Goal: Task Accomplishment & Management: Use online tool/utility

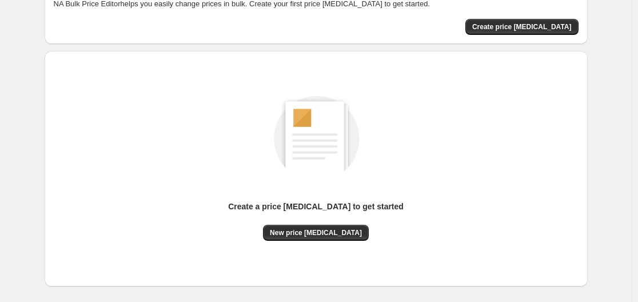
scroll to position [126, 0]
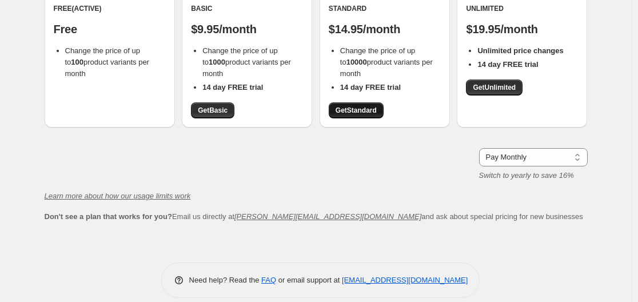
click at [360, 112] on span "Get Standard" at bounding box center [356, 110] width 41 height 9
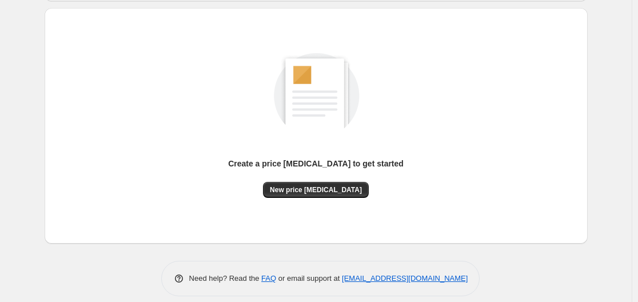
scroll to position [116, 0]
click at [342, 182] on button "New price [MEDICAL_DATA]" at bounding box center [316, 189] width 106 height 16
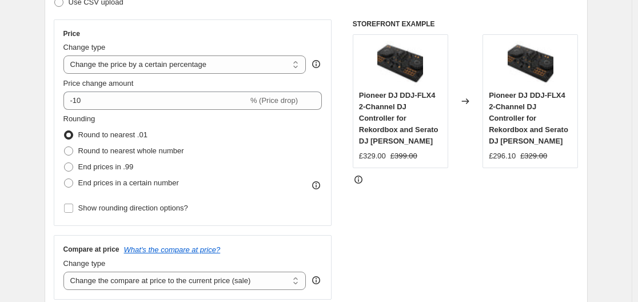
scroll to position [193, 0]
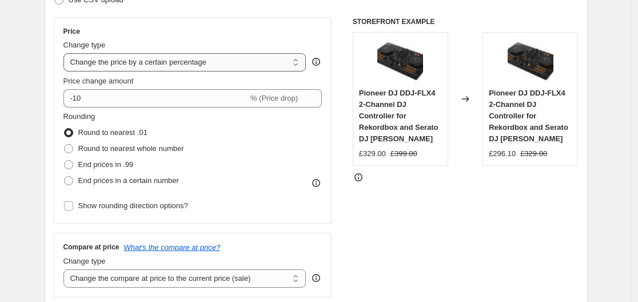
click at [220, 67] on select "Change the price to a certain amount Change the price by a certain amount Chang…" at bounding box center [184, 62] width 243 height 18
select select "to"
click at [66, 53] on select "Change the price to a certain amount Change the price by a certain amount Chang…" at bounding box center [184, 62] width 243 height 18
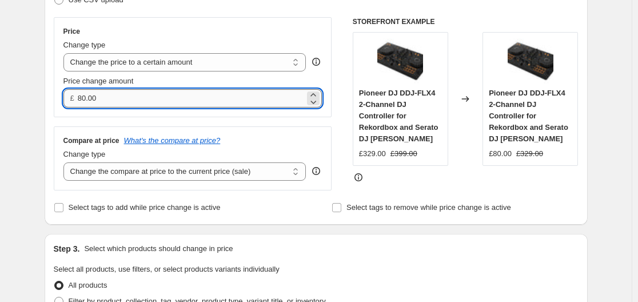
click at [190, 99] on input "80.00" at bounding box center [191, 98] width 227 height 18
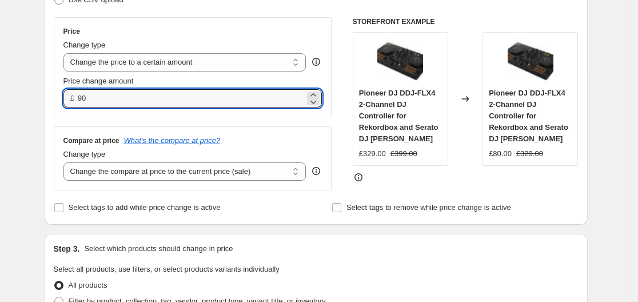
type input "9"
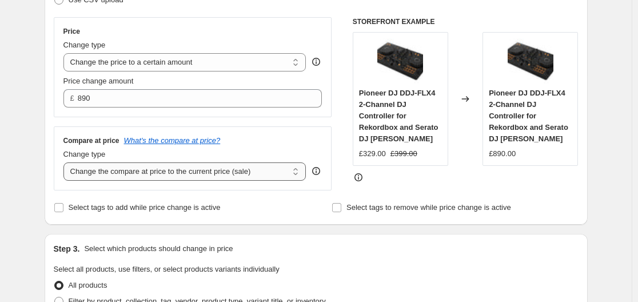
type input "890.00"
click at [241, 166] on select "Change the compare at price to the current price (sale) Change the compare at p…" at bounding box center [184, 171] width 243 height 18
select select "remove"
click at [66, 163] on select "Change the compare at price to the current price (sale) Change the compare at p…" at bounding box center [184, 171] width 243 height 18
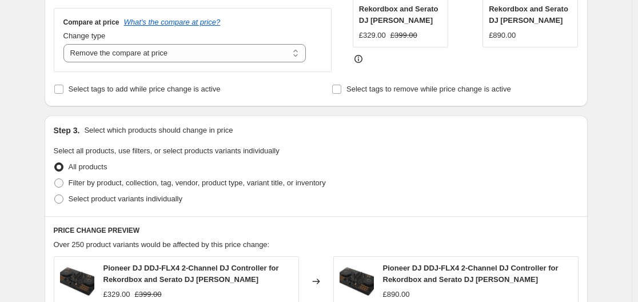
scroll to position [313, 0]
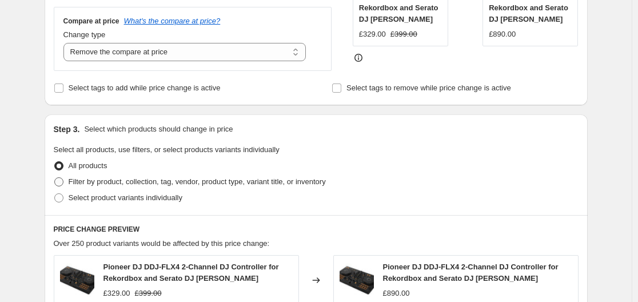
click at [125, 185] on span "Filter by product, collection, tag, vendor, product type, variant title, or inv…" at bounding box center [197, 181] width 257 height 9
click at [55, 178] on input "Filter by product, collection, tag, vendor, product type, variant title, or inv…" at bounding box center [54, 177] width 1 height 1
radio input "true"
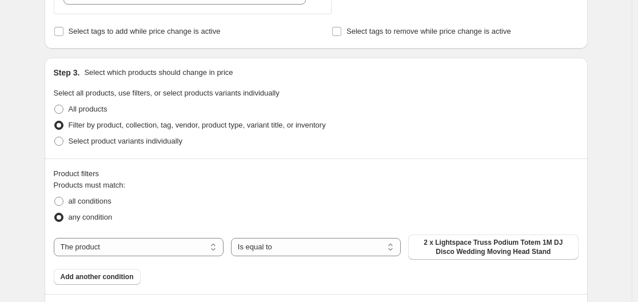
scroll to position [385, 0]
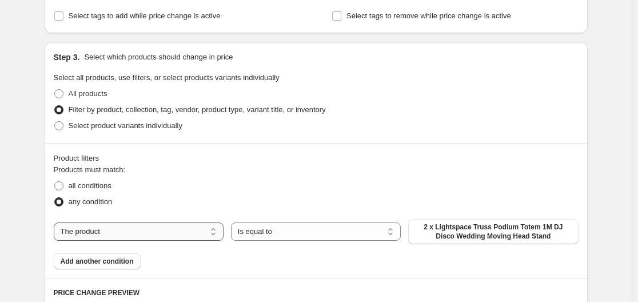
click at [202, 229] on select "The product The product's collection The product's tag The product's vendor The…" at bounding box center [139, 231] width 170 height 18
select select "collection"
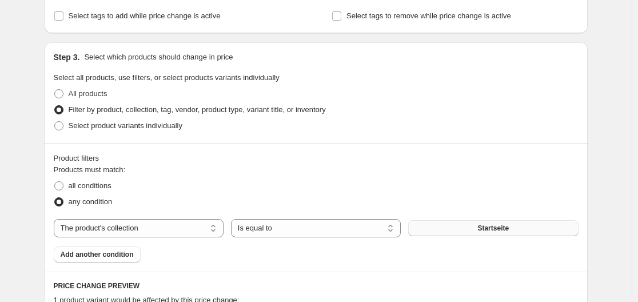
click at [455, 222] on button "Startseite" at bounding box center [493, 228] width 170 height 16
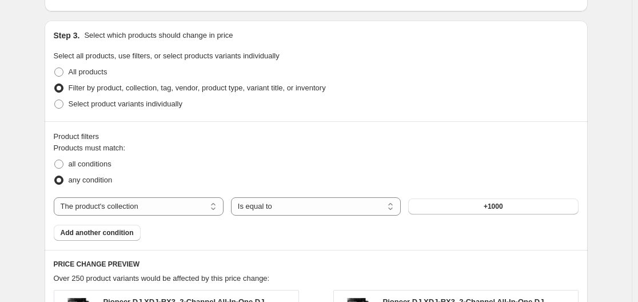
scroll to position [412, 0]
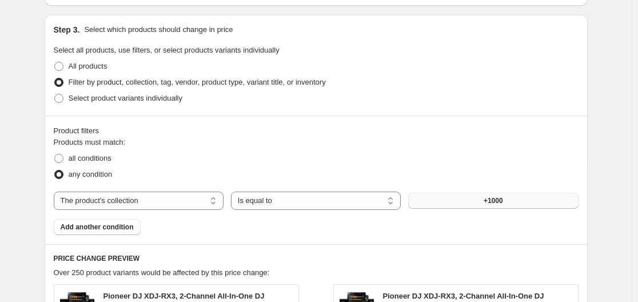
click at [444, 206] on button "+1000" at bounding box center [493, 201] width 170 height 16
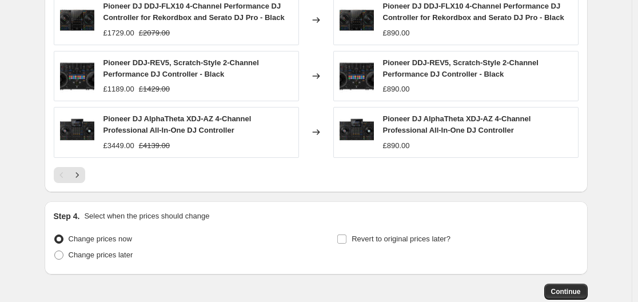
scroll to position [882, 0]
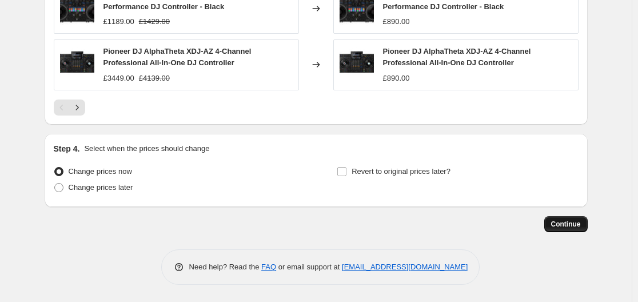
click at [568, 223] on span "Continue" at bounding box center [566, 224] width 30 height 9
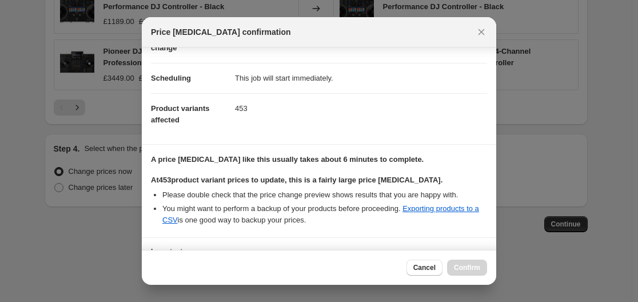
scroll to position [172, 0]
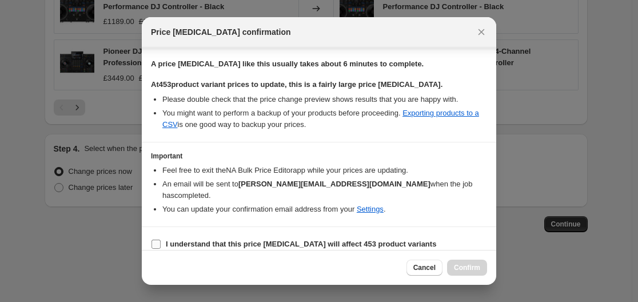
click at [268, 240] on b "I understand that this price [MEDICAL_DATA] will affect 453 product variants" at bounding box center [301, 244] width 270 height 9
click at [161, 240] on input "I understand that this price [MEDICAL_DATA] will affect 453 product variants" at bounding box center [156, 244] width 9 height 9
checkbox input "true"
click at [463, 269] on span "Confirm" at bounding box center [467, 267] width 26 height 9
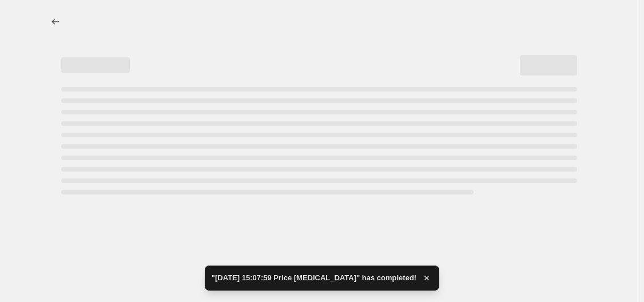
select select "remove"
select select "collection"
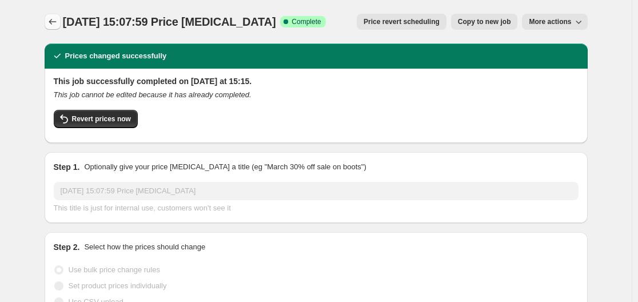
click at [58, 26] on icon "Price change jobs" at bounding box center [52, 21] width 11 height 11
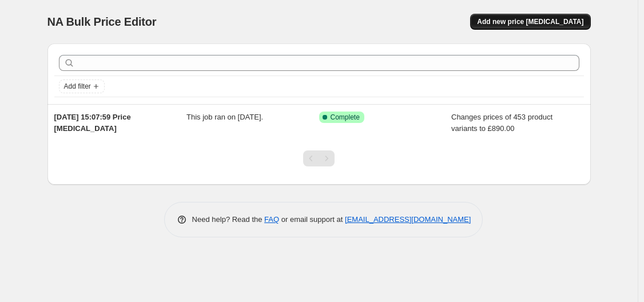
click at [569, 25] on span "Add new price [MEDICAL_DATA]" at bounding box center [530, 21] width 106 height 9
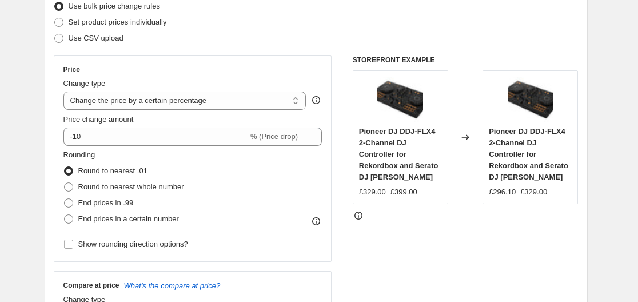
scroll to position [158, 0]
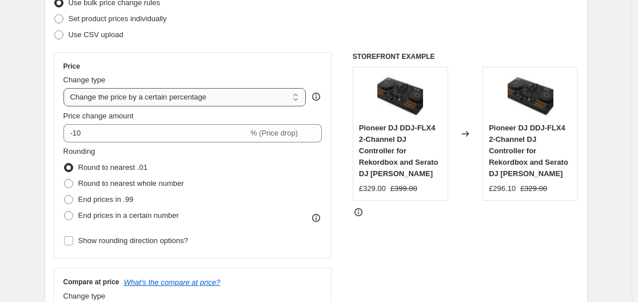
click at [139, 101] on select "Change the price to a certain amount Change the price by a certain amount Chang…" at bounding box center [184, 97] width 243 height 18
select select "to"
click at [66, 88] on select "Change the price to a certain amount Change the price by a certain amount Chang…" at bounding box center [184, 97] width 243 height 18
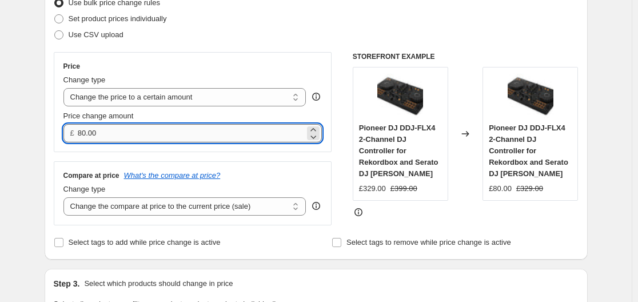
click at [126, 128] on input "80.00" at bounding box center [191, 133] width 227 height 18
type input "502.00"
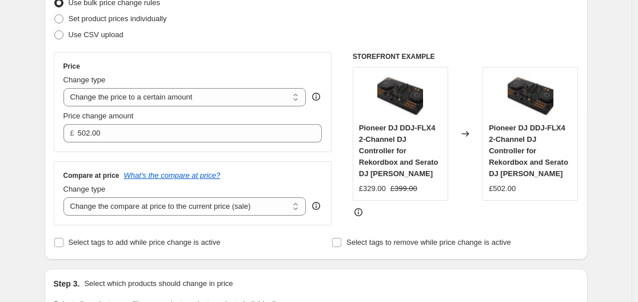
click at [229, 63] on div "Price" at bounding box center [192, 66] width 259 height 9
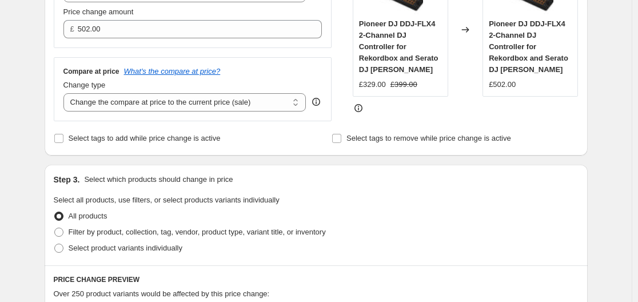
scroll to position [263, 0]
click at [261, 109] on select "Change the compare at price to the current price (sale) Change the compare at p…" at bounding box center [184, 102] width 243 height 18
select select "remove"
click at [66, 93] on select "Change the compare at price to the current price (sale) Change the compare at p…" at bounding box center [184, 102] width 243 height 18
click at [138, 232] on span "Filter by product, collection, tag, vendor, product type, variant title, or inv…" at bounding box center [197, 231] width 257 height 9
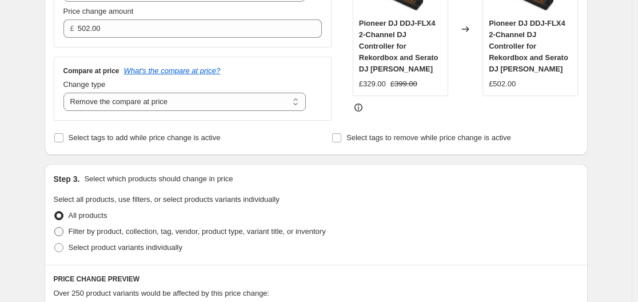
click at [55, 228] on input "Filter by product, collection, tag, vendor, product type, variant title, or inv…" at bounding box center [54, 227] width 1 height 1
radio input "true"
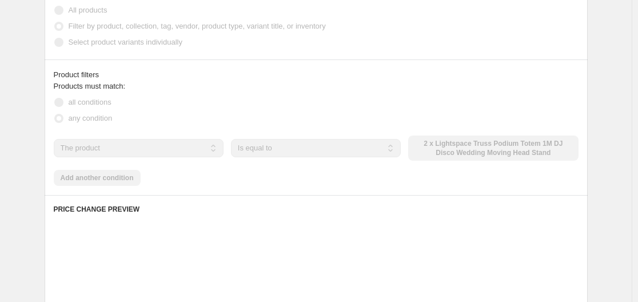
scroll to position [482, 0]
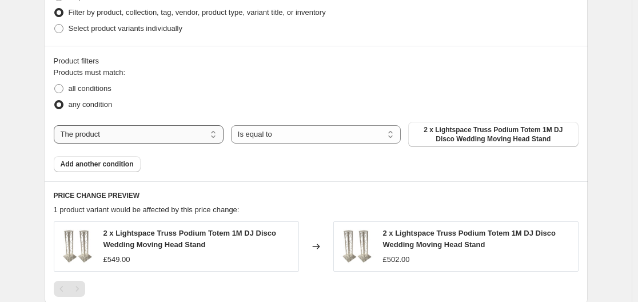
click at [193, 131] on select "The product The product's collection The product's tag The product's vendor The…" at bounding box center [139, 134] width 170 height 18
select select "collection"
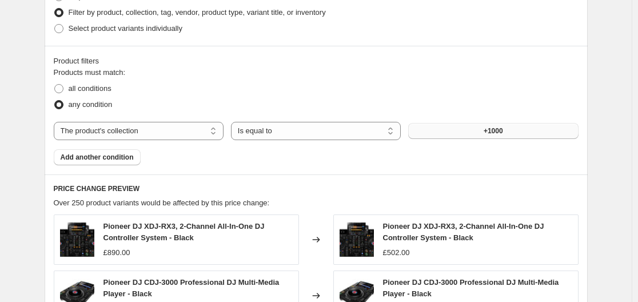
click at [467, 127] on button "+1000" at bounding box center [493, 131] width 170 height 16
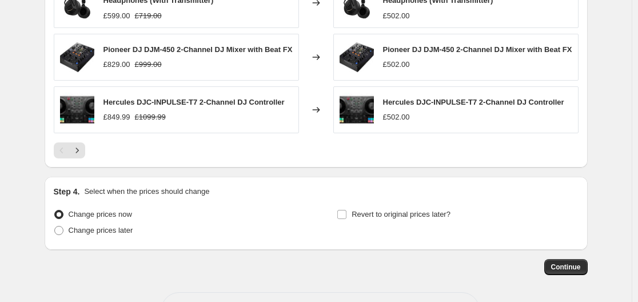
scroll to position [823, 0]
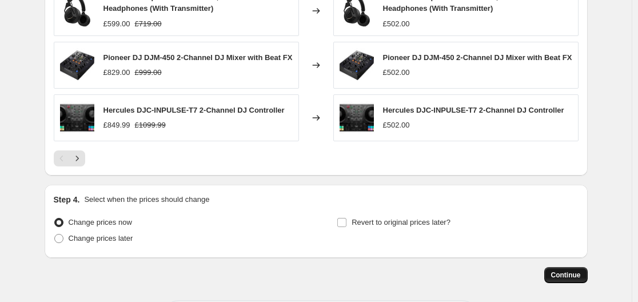
click at [564, 272] on span "Continue" at bounding box center [566, 274] width 30 height 9
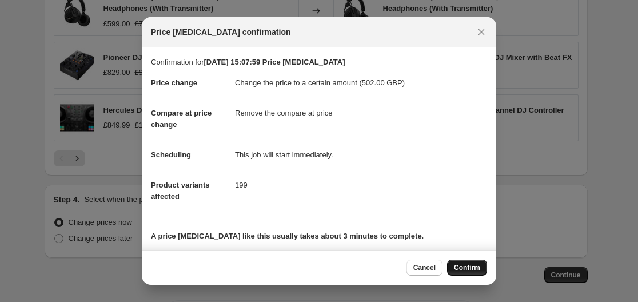
click at [466, 268] on span "Confirm" at bounding box center [467, 267] width 26 height 9
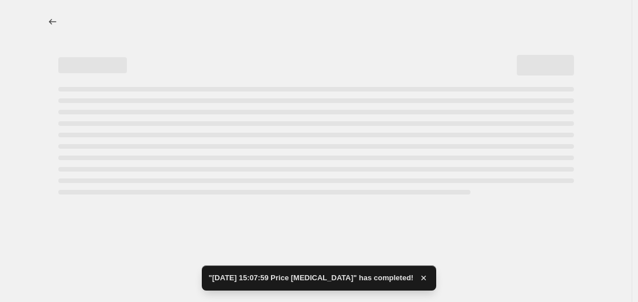
select select "remove"
select select "collection"
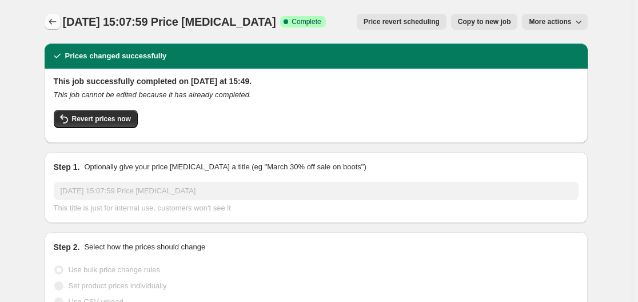
click at [47, 19] on button "Price change jobs" at bounding box center [53, 22] width 16 height 16
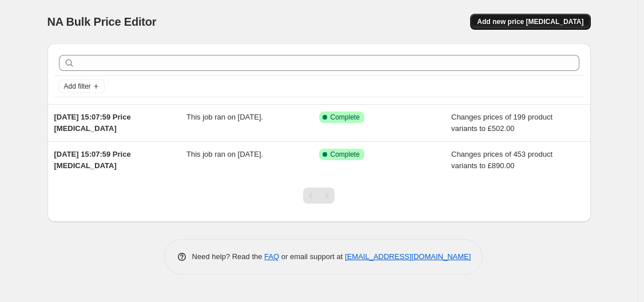
click at [511, 20] on span "Add new price [MEDICAL_DATA]" at bounding box center [530, 21] width 106 height 9
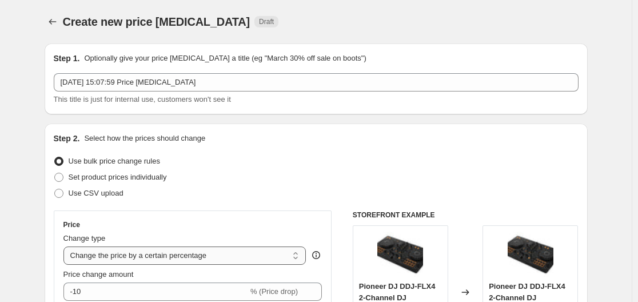
click at [151, 256] on select "Change the price to a certain amount Change the price by a certain amount Chang…" at bounding box center [184, 255] width 243 height 18
select select "to"
click at [66, 246] on select "Change the price to a certain amount Change the price by a certain amount Chang…" at bounding box center [184, 255] width 243 height 18
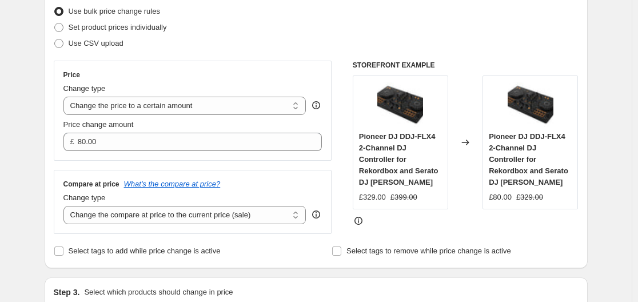
scroll to position [186, 0]
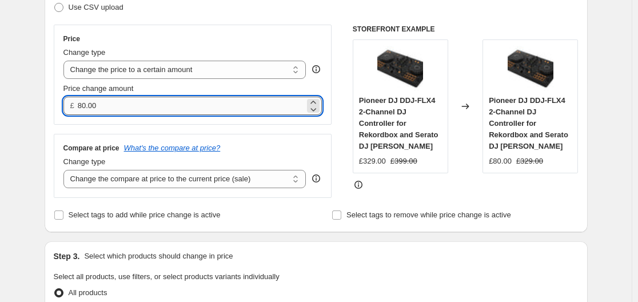
click at [138, 99] on input "80.00" at bounding box center [191, 106] width 227 height 18
type input "8"
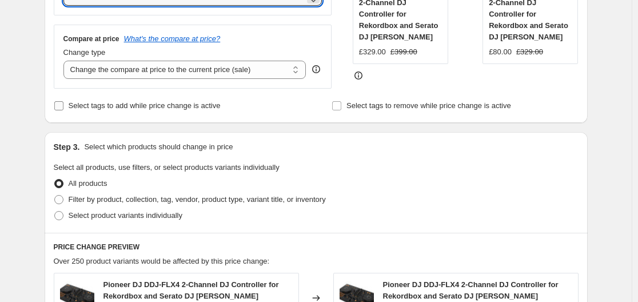
scroll to position [300, 0]
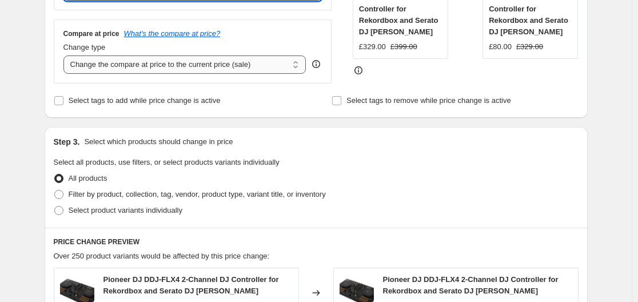
type input "221.00"
click at [205, 61] on select "Change the compare at price to the current price (sale) Change the compare at p…" at bounding box center [184, 64] width 243 height 18
select select "remove"
click at [66, 56] on select "Change the compare at price to the current price (sale) Change the compare at p…" at bounding box center [184, 64] width 243 height 18
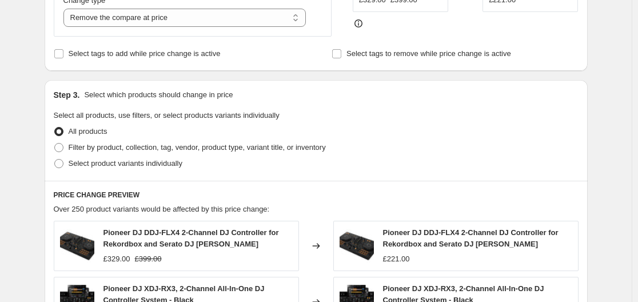
scroll to position [330, 0]
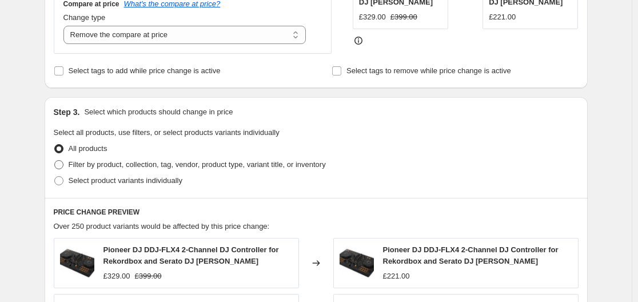
click at [123, 164] on span "Filter by product, collection, tag, vendor, product type, variant title, or inv…" at bounding box center [197, 164] width 257 height 9
click at [55, 161] on input "Filter by product, collection, tag, vendor, product type, variant title, or inv…" at bounding box center [54, 160] width 1 height 1
radio input "true"
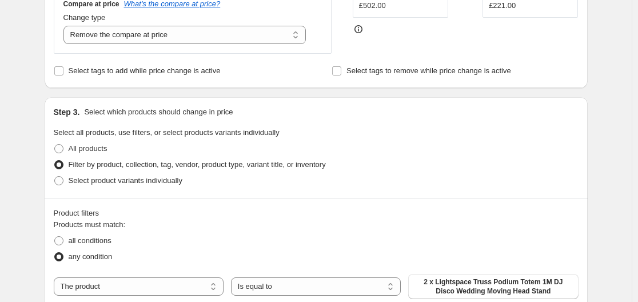
click at [173, 273] on div "Products must match: all conditions any condition The product The product's col…" at bounding box center [316, 271] width 525 height 105
click at [173, 281] on select "The product The product's collection The product's tag The product's vendor The…" at bounding box center [139, 286] width 170 height 18
select select "collection"
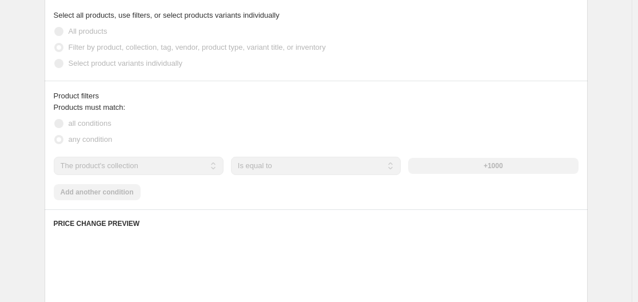
scroll to position [488, 0]
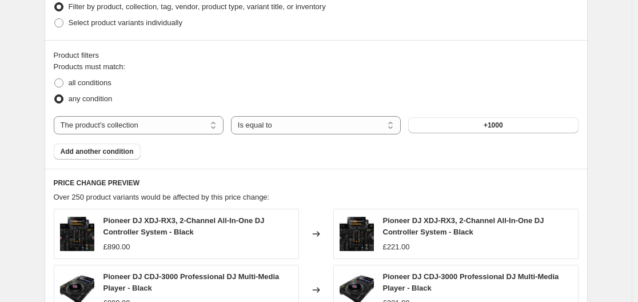
click at [497, 124] on span "+1000" at bounding box center [493, 125] width 19 height 9
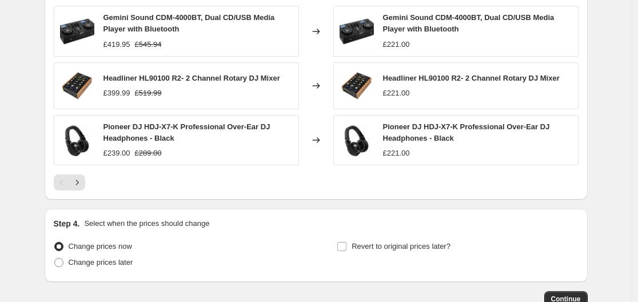
scroll to position [878, 0]
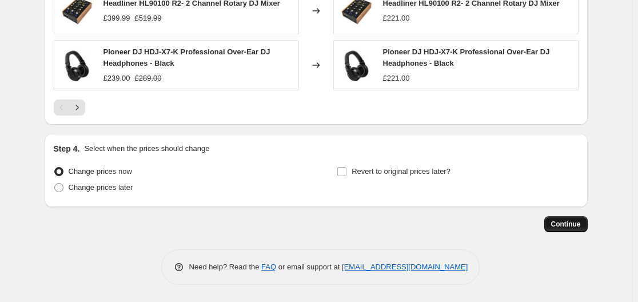
click at [564, 226] on span "Continue" at bounding box center [566, 224] width 30 height 9
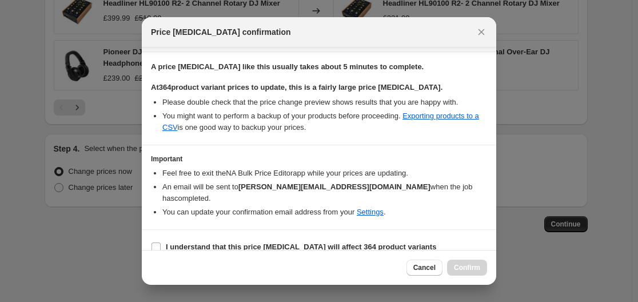
scroll to position [172, 0]
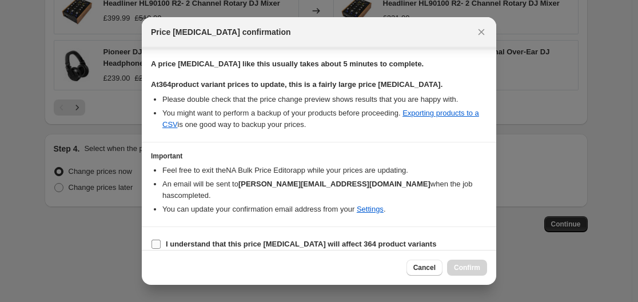
click at [306, 240] on b "I understand that this price [MEDICAL_DATA] will affect 364 product variants" at bounding box center [301, 244] width 270 height 9
click at [161, 240] on input "I understand that this price [MEDICAL_DATA] will affect 364 product variants" at bounding box center [156, 244] width 9 height 9
checkbox input "true"
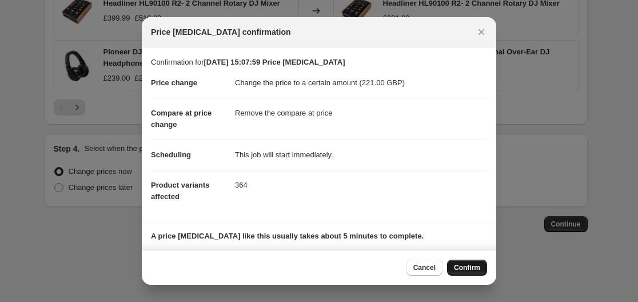
click at [471, 265] on span "Confirm" at bounding box center [467, 267] width 26 height 9
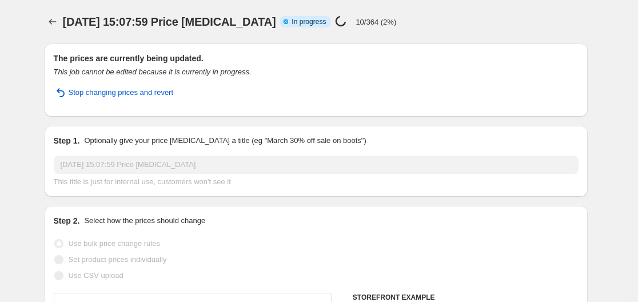
scroll to position [1, 0]
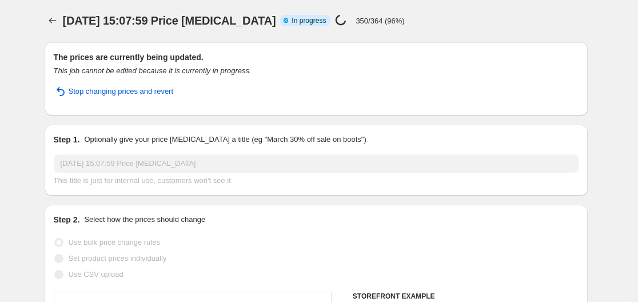
select select "remove"
select select "collection"
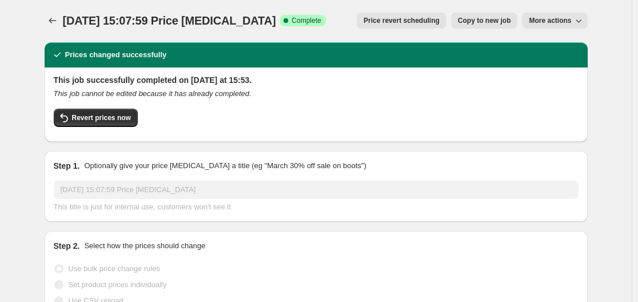
scroll to position [0, 0]
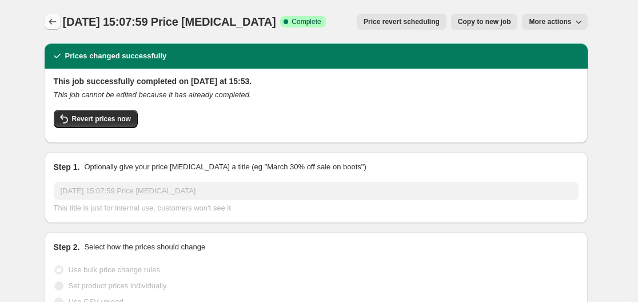
click at [53, 23] on icon "Price change jobs" at bounding box center [52, 22] width 7 height 6
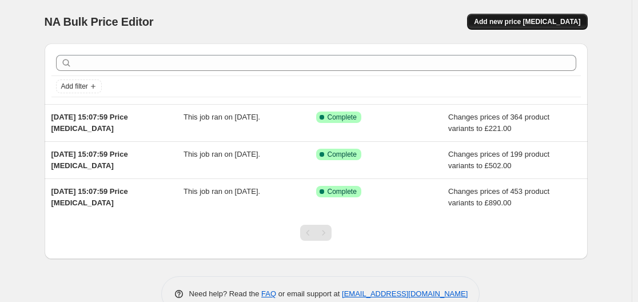
click at [515, 24] on span "Add new price [MEDICAL_DATA]" at bounding box center [527, 21] width 106 height 9
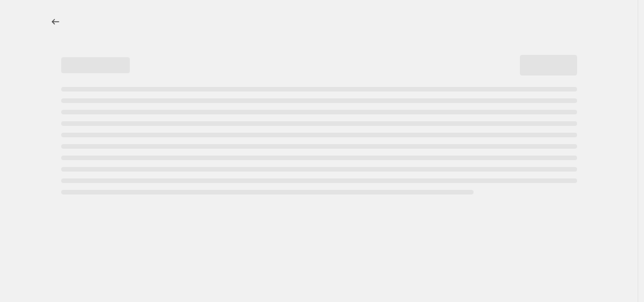
select select "percentage"
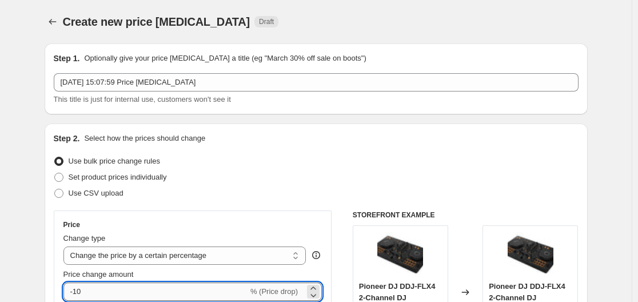
click at [162, 287] on input "-10" at bounding box center [155, 291] width 185 height 18
type input "-1"
type input "0"
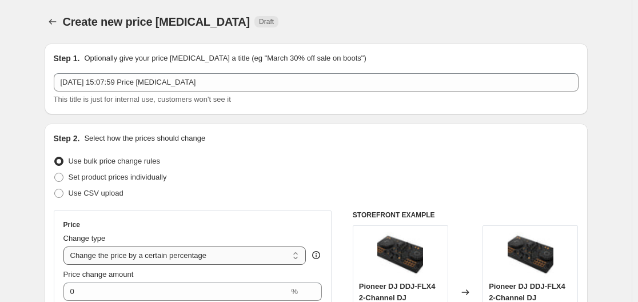
click at [164, 249] on select "Change the price to a certain amount Change the price by a certain amount Chang…" at bounding box center [184, 255] width 243 height 18
select select "to"
click at [66, 246] on select "Change the price to a certain amount Change the price by a certain amount Chang…" at bounding box center [184, 255] width 243 height 18
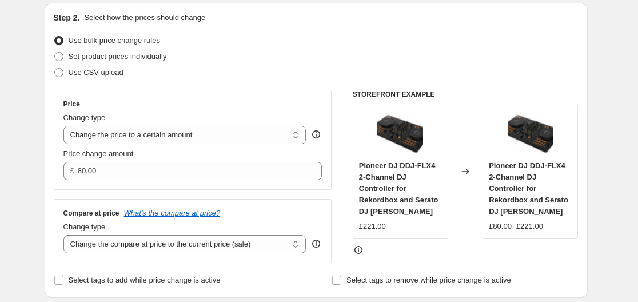
scroll to position [125, 0]
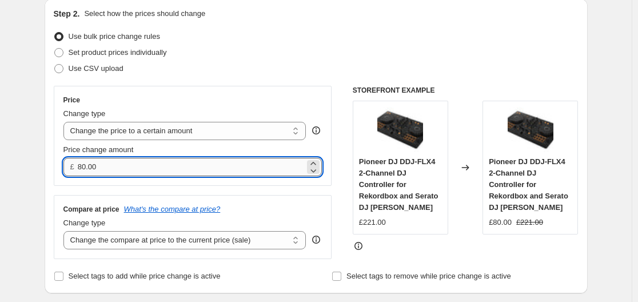
click at [126, 166] on input "80.00" at bounding box center [191, 167] width 227 height 18
type input "140.00"
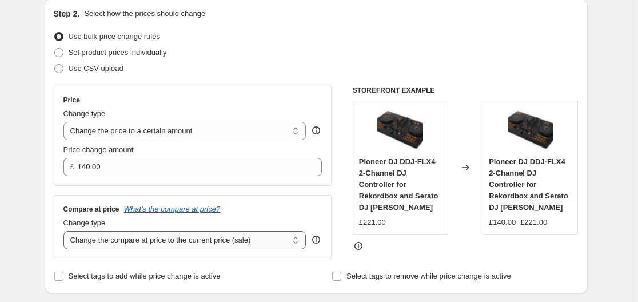
click at [204, 244] on select "Change the compare at price to the current price (sale) Change the compare at p…" at bounding box center [184, 240] width 243 height 18
select select "remove"
click at [66, 232] on select "Change the compare at price to the current price (sale) Change the compare at p…" at bounding box center [184, 240] width 243 height 18
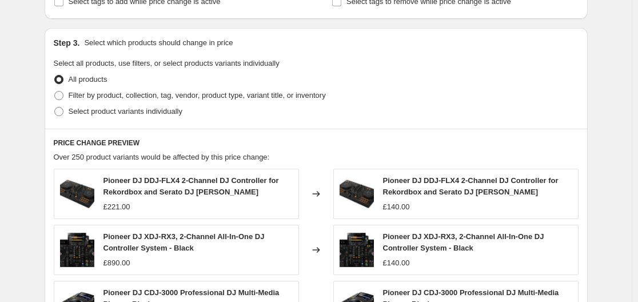
scroll to position [419, 0]
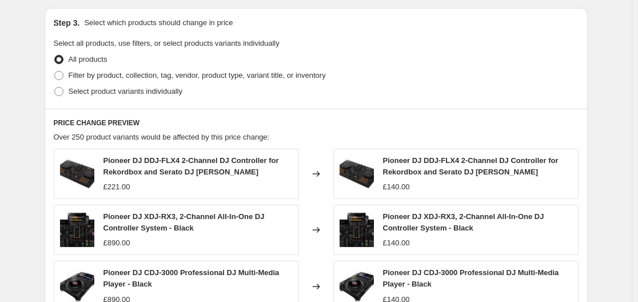
click at [188, 67] on div "All products" at bounding box center [316, 59] width 525 height 16
click at [189, 70] on label "Filter by product, collection, tag, vendor, product type, variant title, or inv…" at bounding box center [190, 75] width 272 height 16
click at [55, 71] on input "Filter by product, collection, tag, vendor, product type, variant title, or inv…" at bounding box center [54, 71] width 1 height 1
radio input "true"
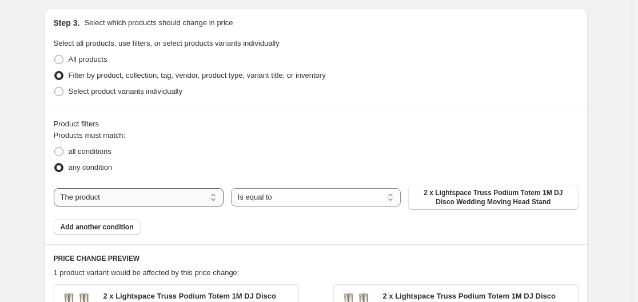
click at [185, 203] on select "The product The product's collection The product's tag The product's vendor The…" at bounding box center [139, 197] width 170 height 18
select select "collection"
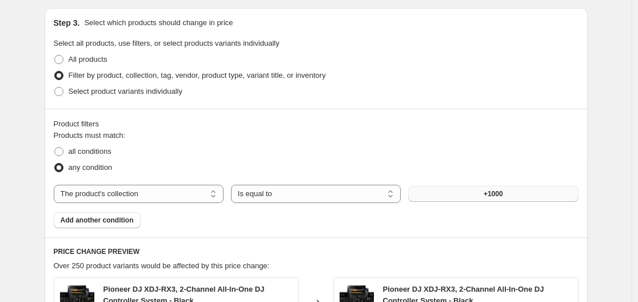
click at [464, 191] on button "+1000" at bounding box center [493, 194] width 170 height 16
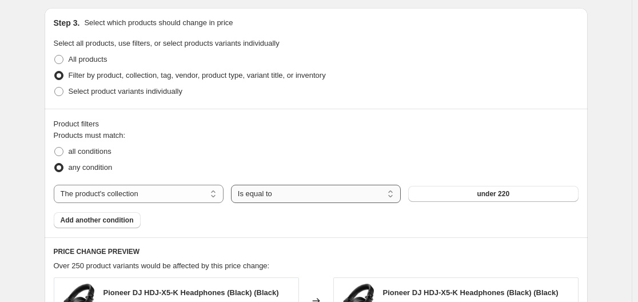
click at [369, 198] on select "Is equal to Is not equal to" at bounding box center [316, 194] width 170 height 18
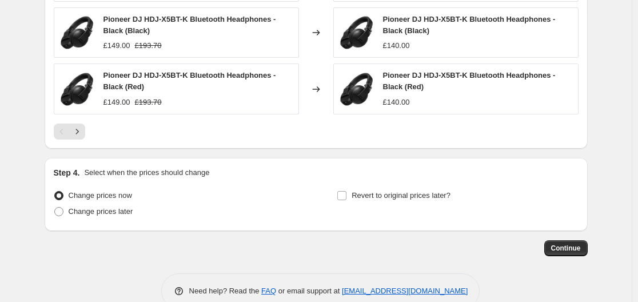
scroll to position [850, 0]
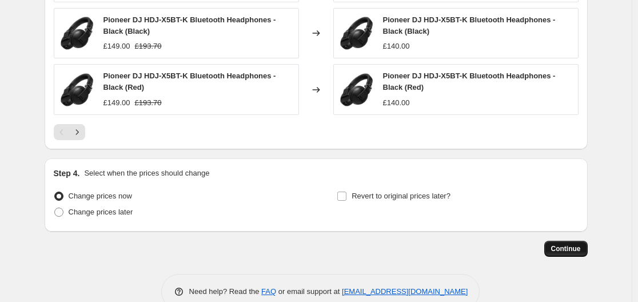
click at [580, 253] on span "Continue" at bounding box center [566, 248] width 30 height 9
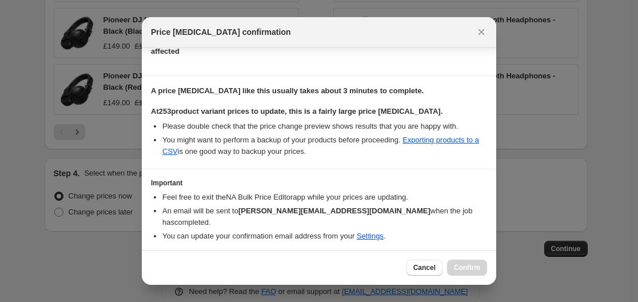
scroll to position [172, 0]
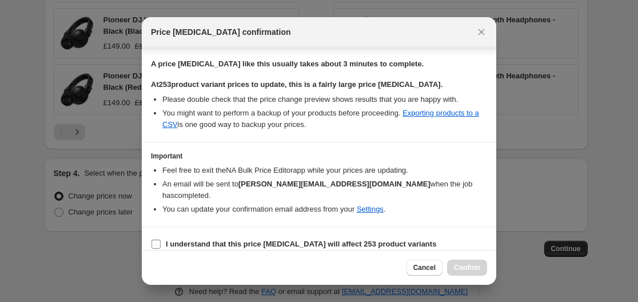
click at [317, 240] on b "I understand that this price [MEDICAL_DATA] will affect 253 product variants" at bounding box center [301, 244] width 270 height 9
click at [161, 240] on input "I understand that this price [MEDICAL_DATA] will affect 253 product variants" at bounding box center [156, 244] width 9 height 9
checkbox input "true"
click at [486, 265] on div "Cancel Confirm" at bounding box center [319, 267] width 354 height 35
click at [486, 265] on button "Confirm" at bounding box center [467, 268] width 40 height 16
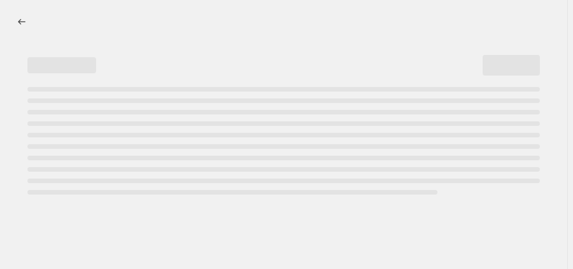
select select "remove"
select select "collection"
